Goal: Navigation & Orientation: Go to known website

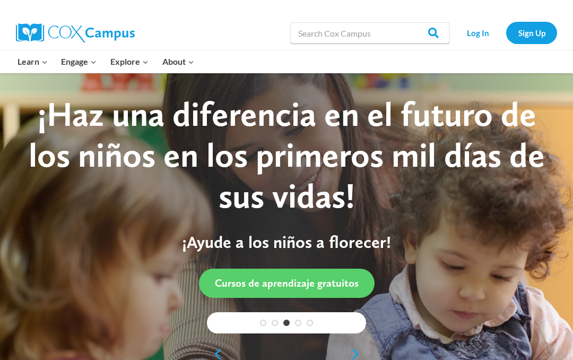
click at [477, 41] on link "Log In" at bounding box center [478, 33] width 46 height 22
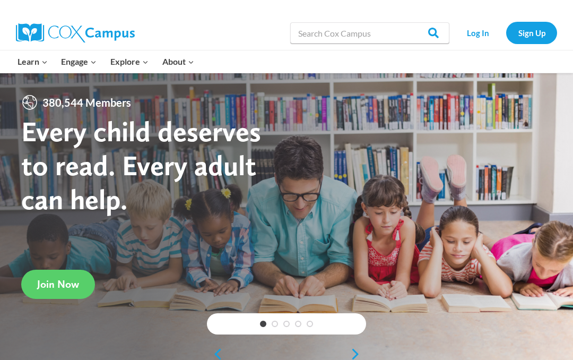
click at [472, 44] on link "Log In" at bounding box center [478, 33] width 46 height 22
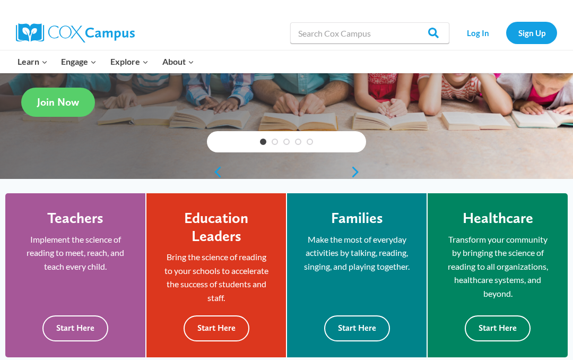
scroll to position [181, 0]
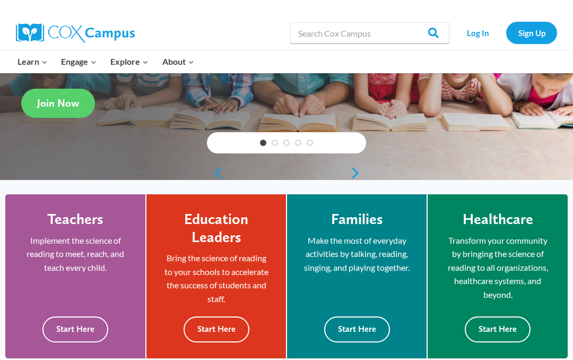
click at [477, 41] on link "Log In" at bounding box center [478, 33] width 46 height 22
